Goal: Check status

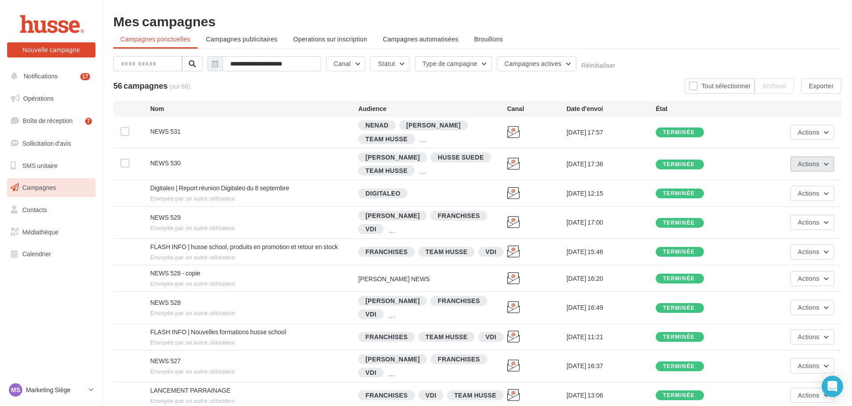
click at [802, 166] on span "Actions" at bounding box center [808, 164] width 21 height 8
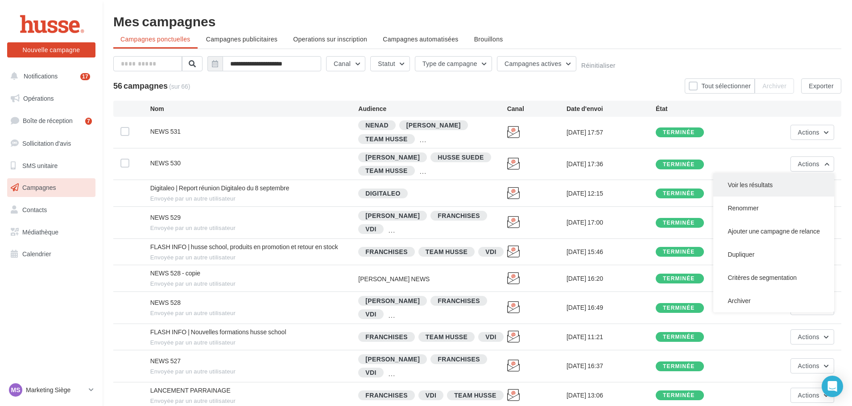
click at [767, 183] on button "Voir les résultats" at bounding box center [773, 184] width 121 height 23
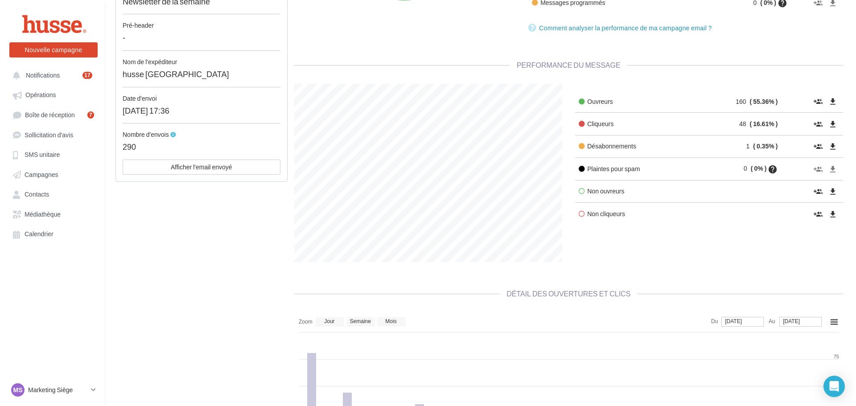
scroll to position [267, 0]
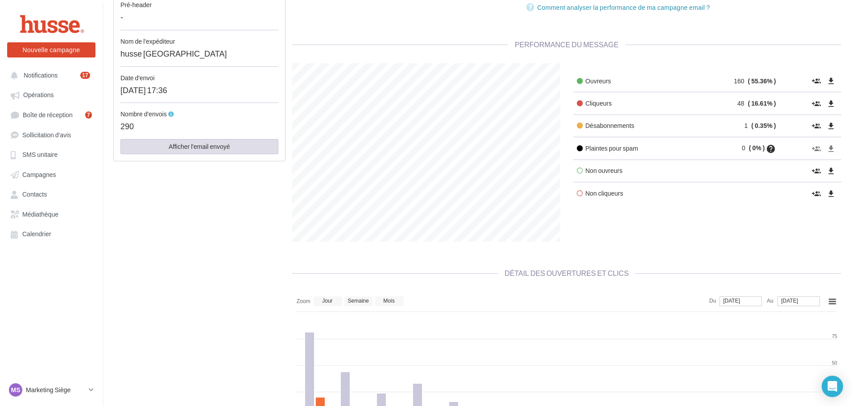
click at [242, 144] on button "Afficher l'email envoyé" at bounding box center [199, 146] width 158 height 15
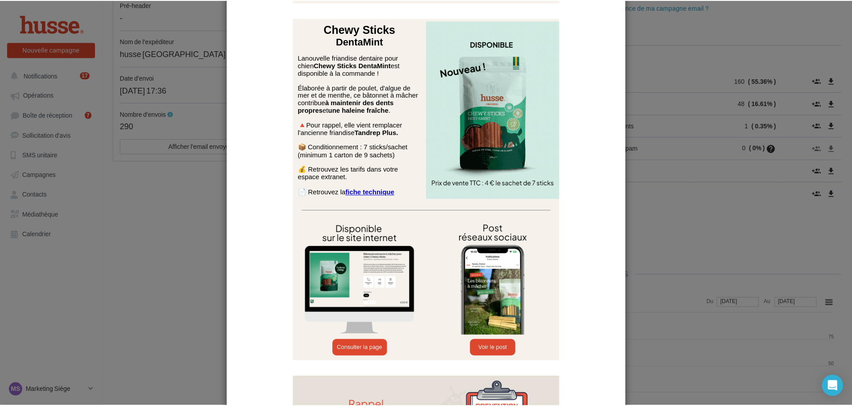
scroll to position [0, 0]
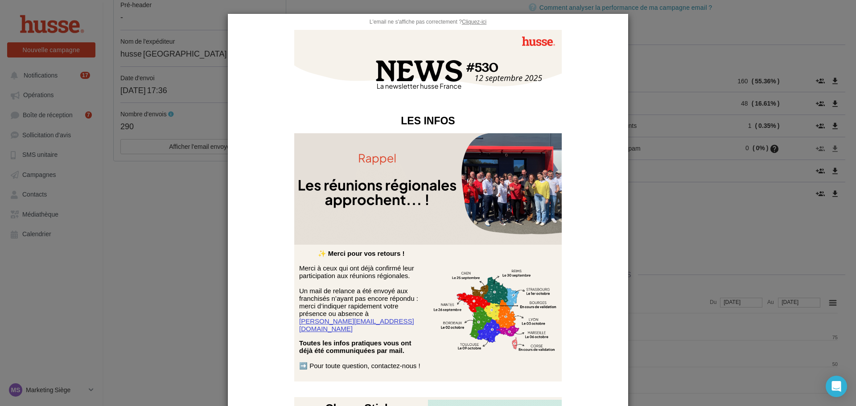
click at [481, 18] on td "L'email ne s'affiche pas correctement ? Cliquez-ici" at bounding box center [428, 21] width 259 height 7
click at [481, 24] on u "Cliquez-ici" at bounding box center [474, 22] width 25 height 6
click at [752, 45] on div at bounding box center [428, 203] width 856 height 406
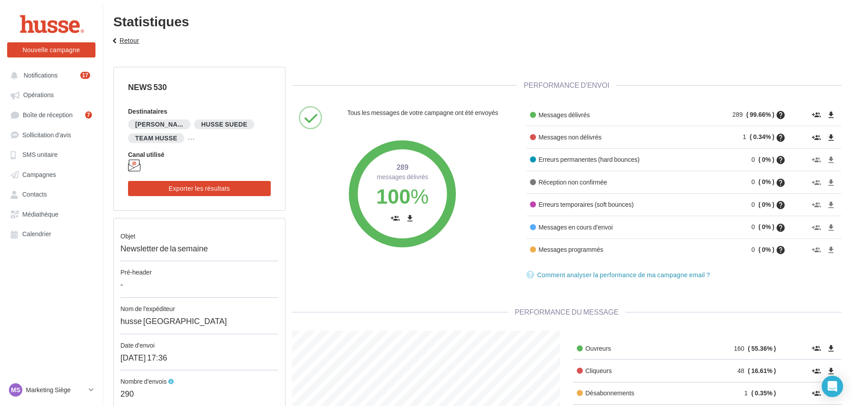
click at [128, 42] on button "keyboard_arrow_left Retour" at bounding box center [124, 44] width 37 height 18
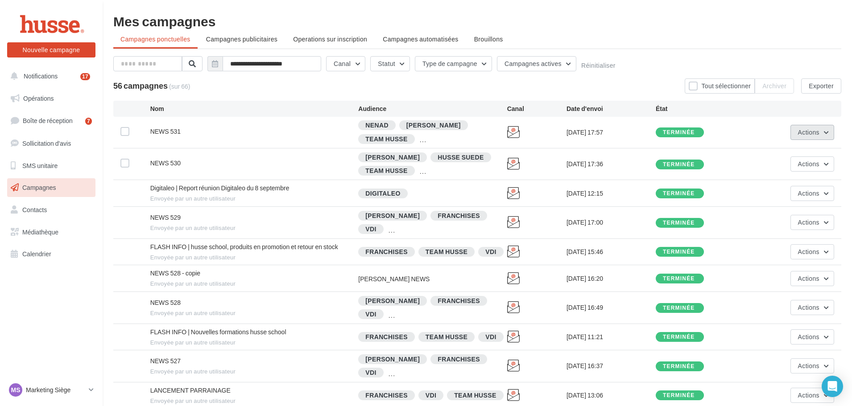
click at [799, 130] on span "Actions" at bounding box center [808, 132] width 21 height 8
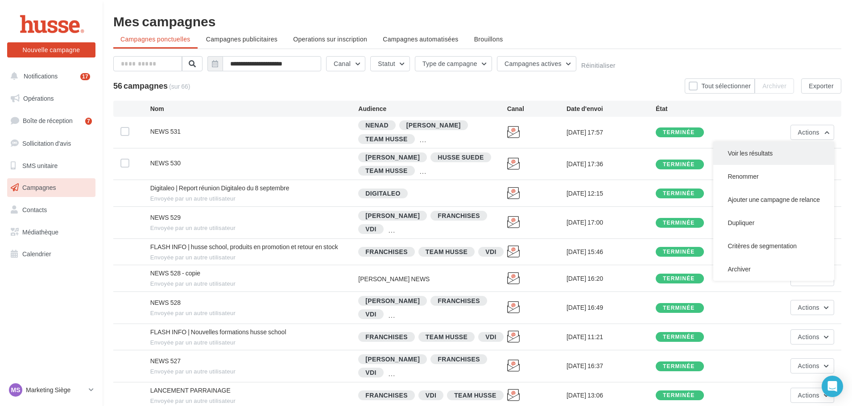
click at [755, 151] on button "Voir les résultats" at bounding box center [773, 153] width 121 height 23
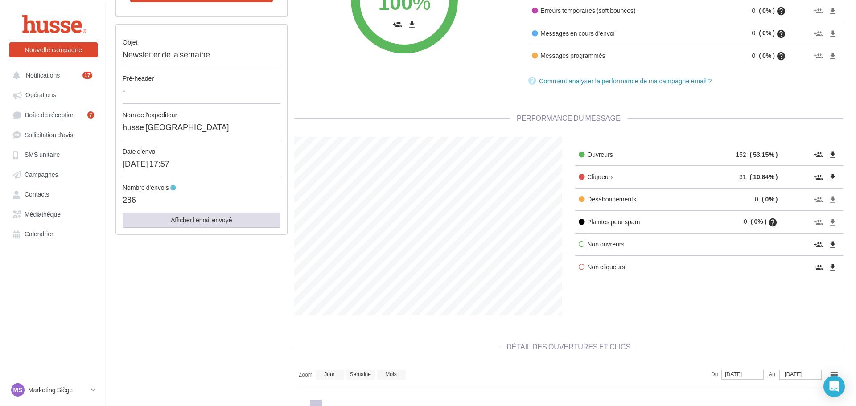
scroll to position [178, 0]
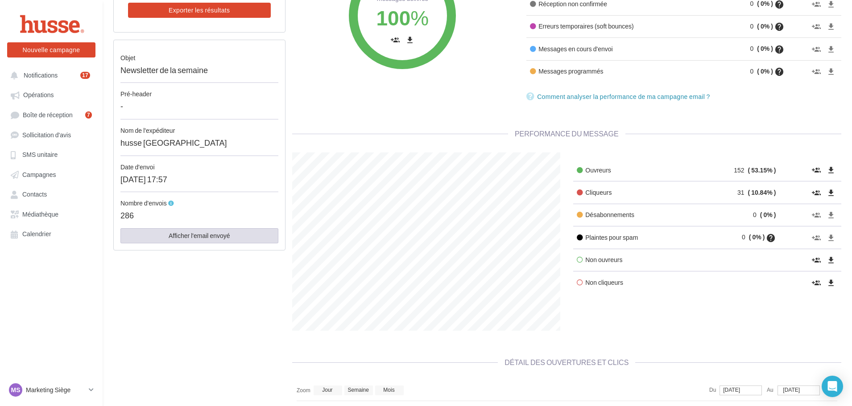
click at [247, 231] on button "Afficher l'email envoyé" at bounding box center [199, 235] width 158 height 15
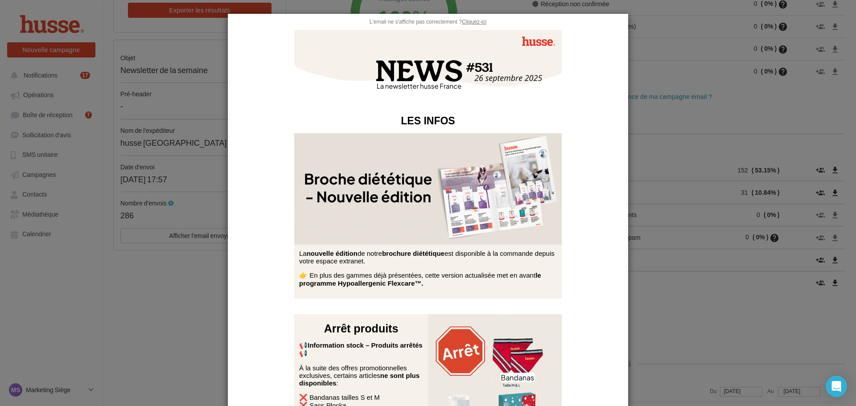
scroll to position [0, 0]
click at [467, 21] on u "Cliquez-ici" at bounding box center [474, 22] width 25 height 6
